Goal: Task Accomplishment & Management: Manage account settings

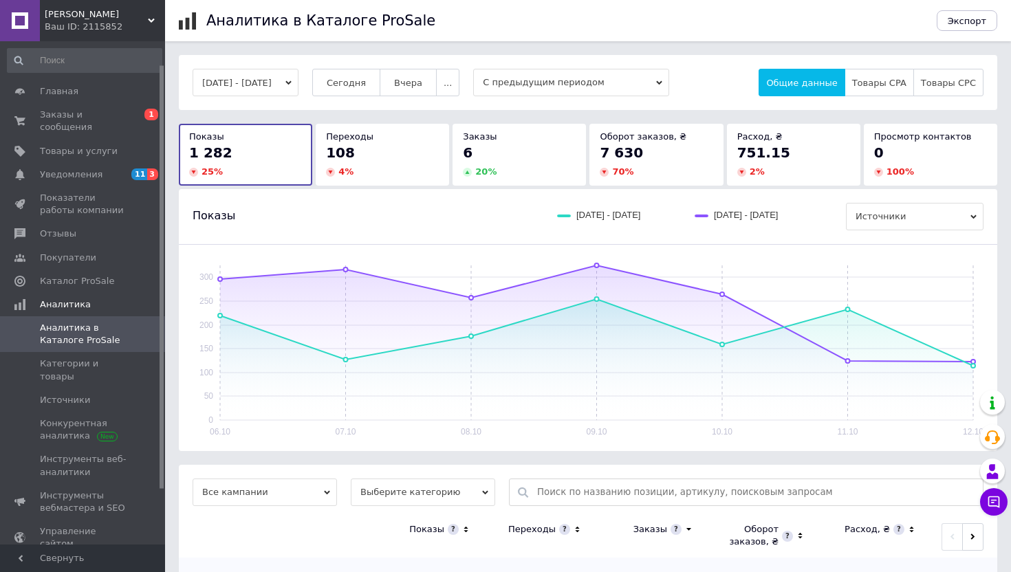
scroll to position [28, 0]
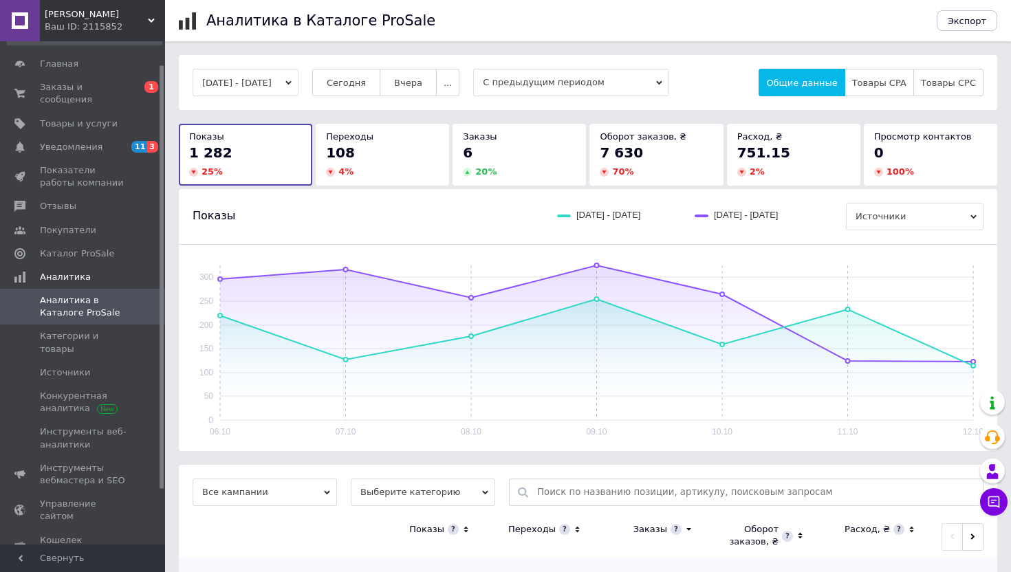
click at [54, 79] on link "Заказы и сообщения 0 1" at bounding box center [84, 94] width 169 height 36
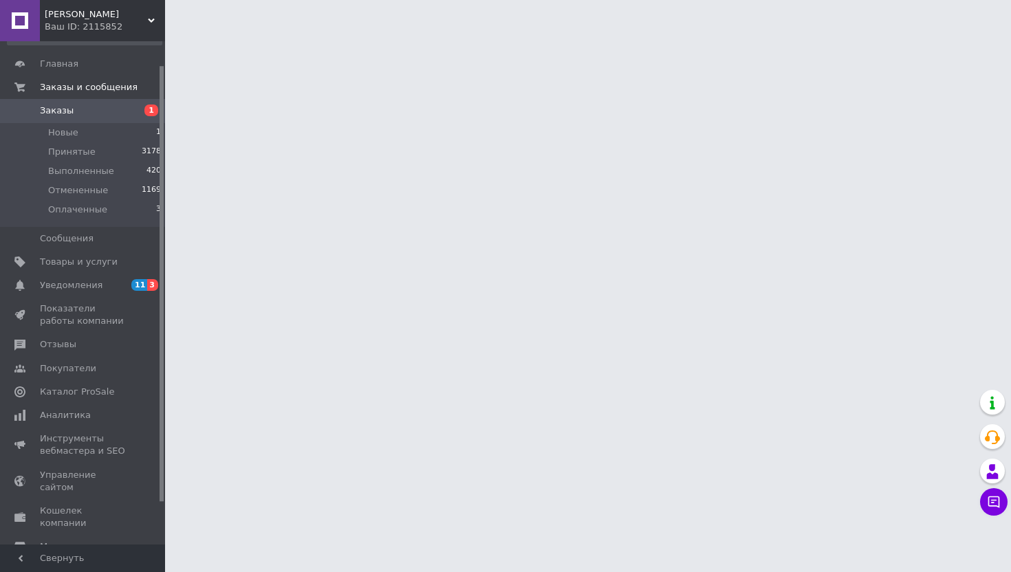
click at [61, 111] on span "Заказы" at bounding box center [57, 111] width 34 height 12
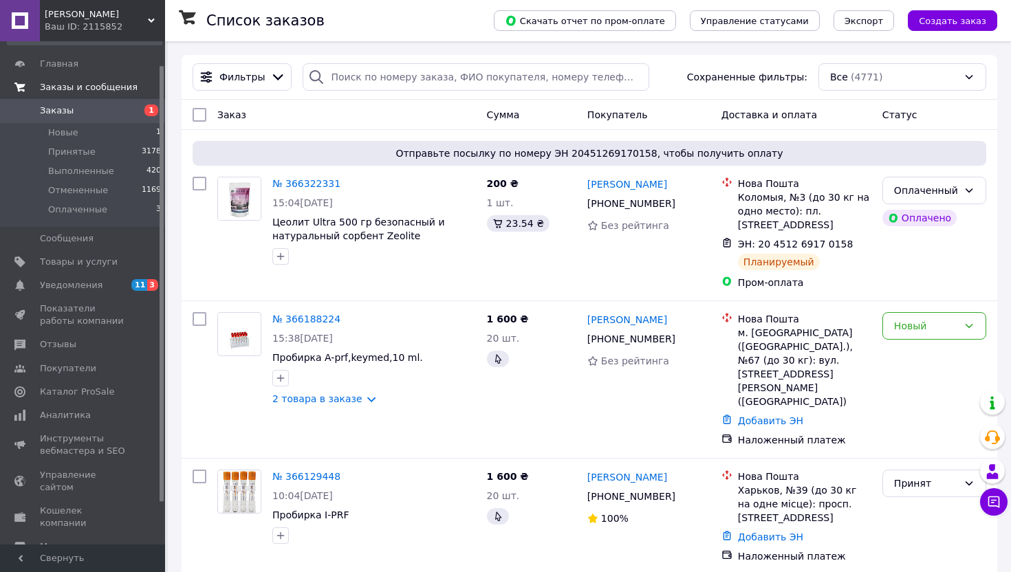
click at [82, 85] on span "Заказы и сообщения" at bounding box center [89, 87] width 98 height 12
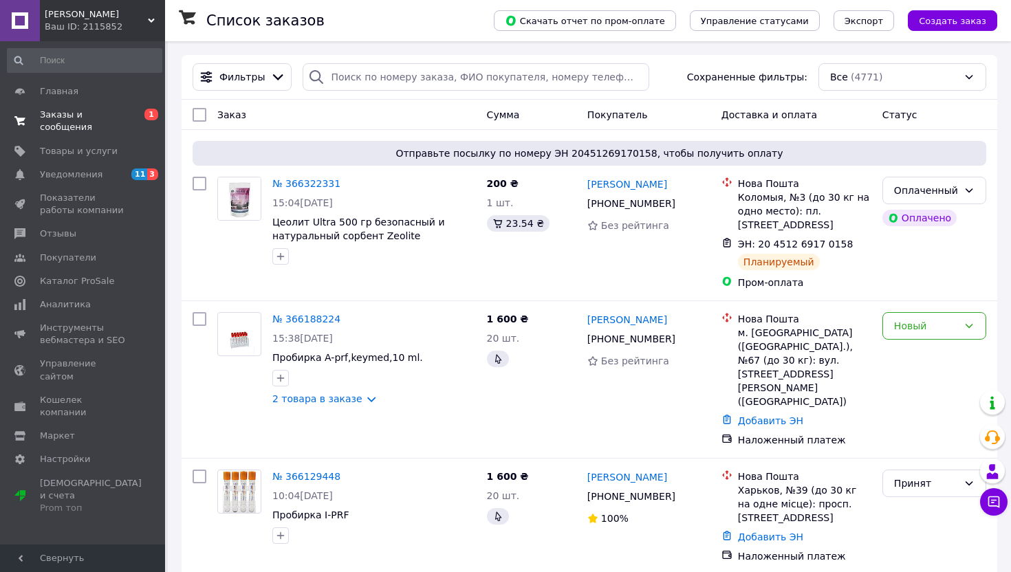
click at [63, 111] on span "Заказы и сообщения" at bounding box center [83, 121] width 87 height 25
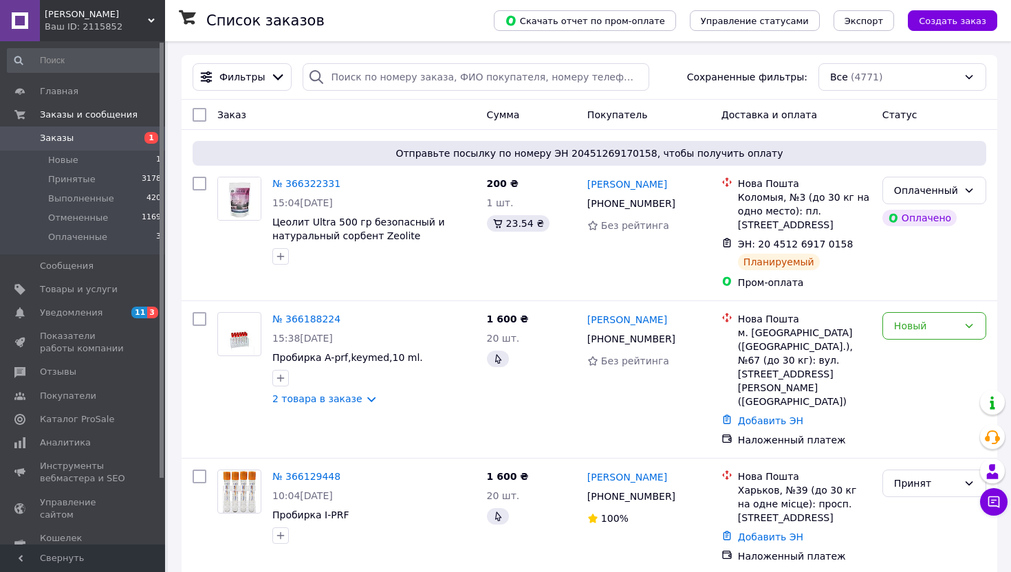
click at [58, 142] on span "Заказы" at bounding box center [57, 138] width 34 height 12
click at [76, 113] on span "Заказы и сообщения" at bounding box center [89, 115] width 98 height 12
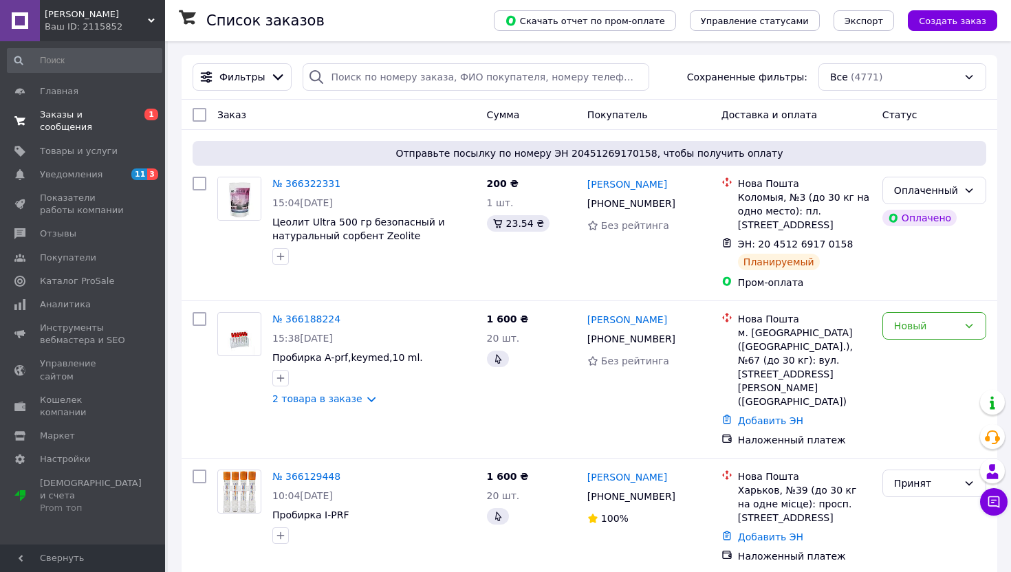
click at [54, 124] on span "Заказы и сообщения" at bounding box center [83, 121] width 87 height 25
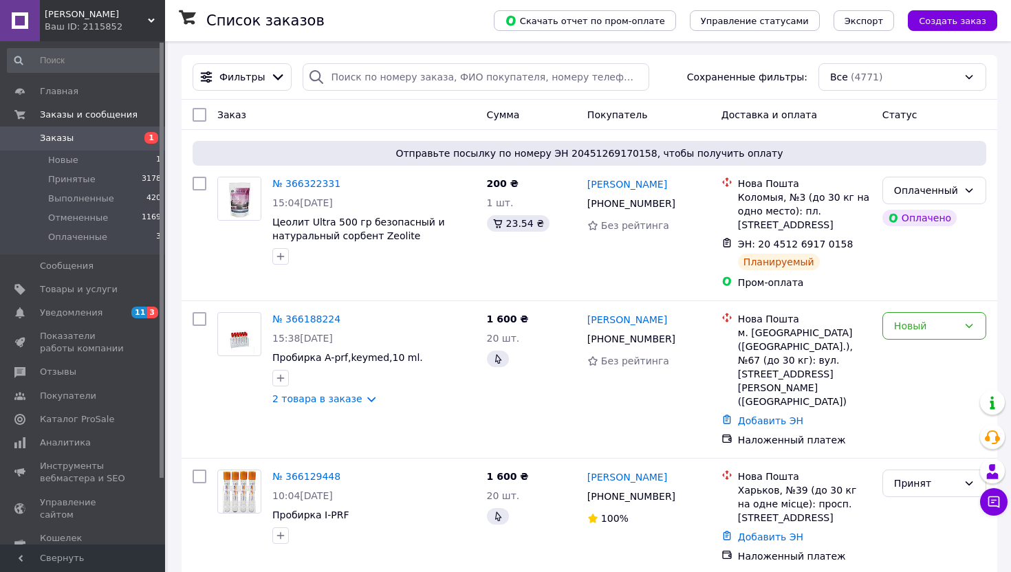
click at [59, 133] on span "Заказы" at bounding box center [57, 138] width 34 height 12
